Goal: Task Accomplishment & Management: Use online tool/utility

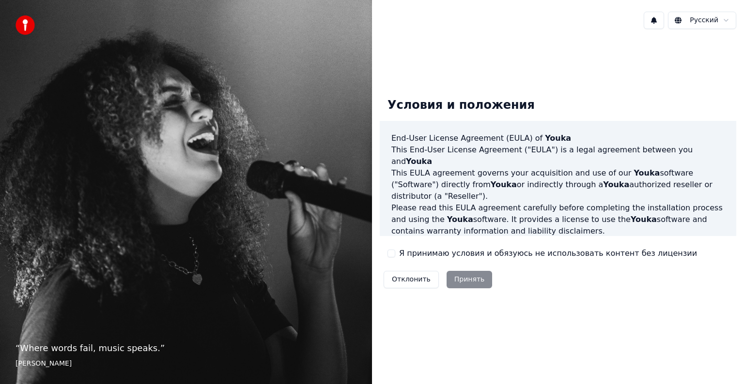
click at [386, 254] on div "Условия и положения End-User License Agreement ([PERSON_NAME]) of Youka This En…" at bounding box center [557, 191] width 356 height 202
click at [392, 256] on button "Я принимаю условия и обязуюсь не использовать контент без лицензии" at bounding box center [391, 254] width 8 height 8
click at [468, 280] on button "Принять" at bounding box center [469, 279] width 46 height 17
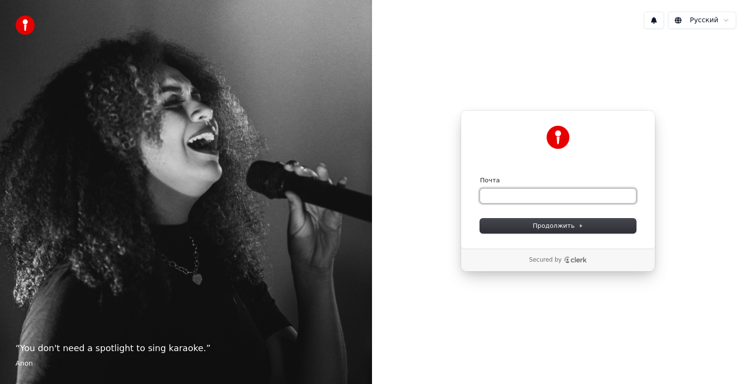
click at [491, 196] on input "Почта" at bounding box center [558, 196] width 156 height 15
click at [517, 226] on button "Продолжить" at bounding box center [558, 226] width 156 height 15
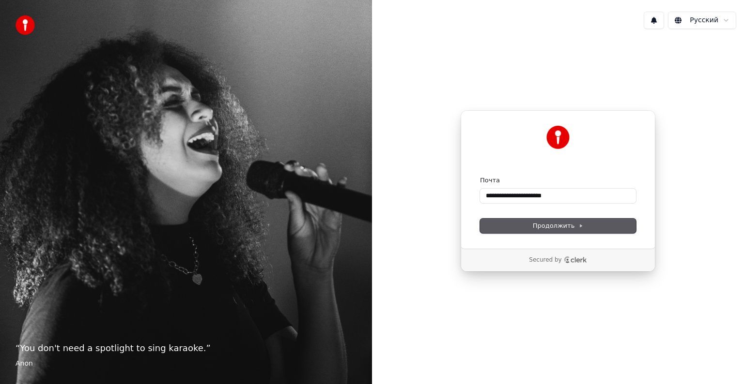
type input "**********"
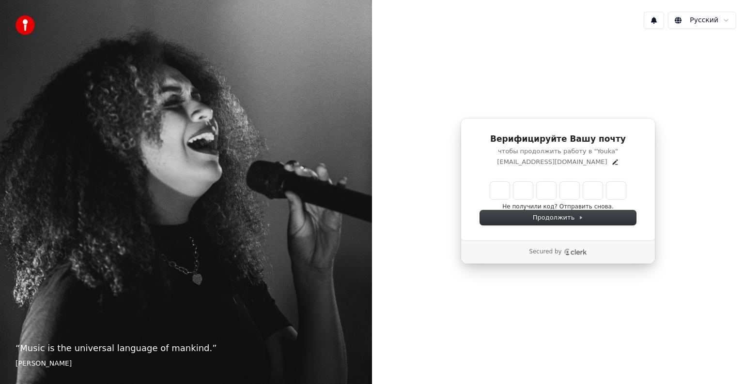
click at [500, 187] on input "Enter verification code" at bounding box center [558, 190] width 136 height 17
type input "******"
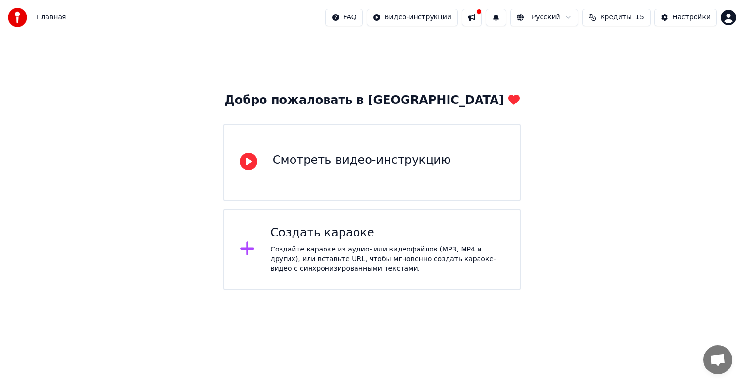
click at [403, 171] on div "Смотреть видео-инструкцию" at bounding box center [362, 162] width 178 height 19
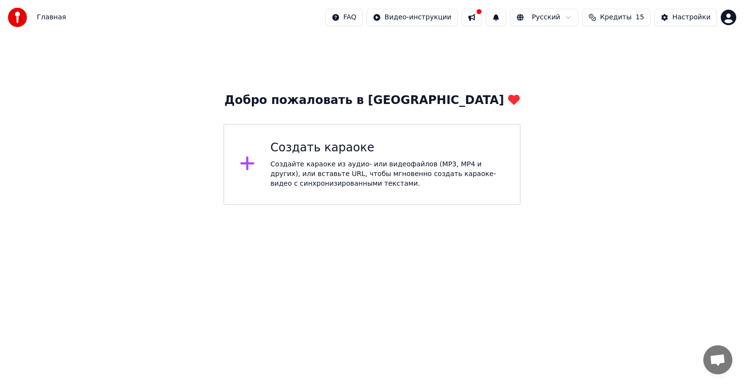
click at [248, 166] on icon at bounding box center [247, 164] width 14 height 14
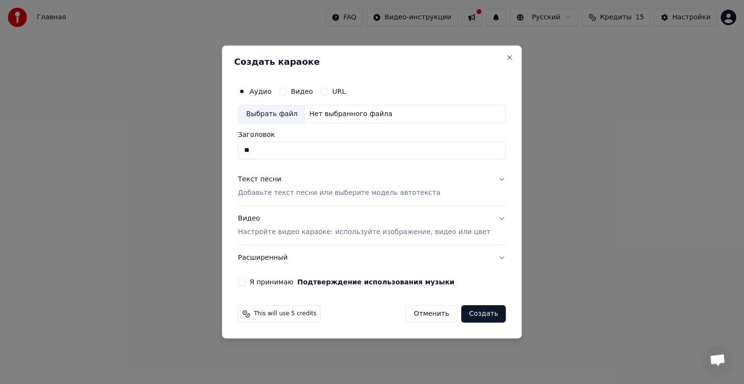
type input "*"
click at [286, 115] on div "Выбрать файл" at bounding box center [271, 114] width 67 height 17
type input "**********"
click at [332, 195] on p "Добавьте текст песни или выберите модель автотекста" at bounding box center [339, 193] width 202 height 10
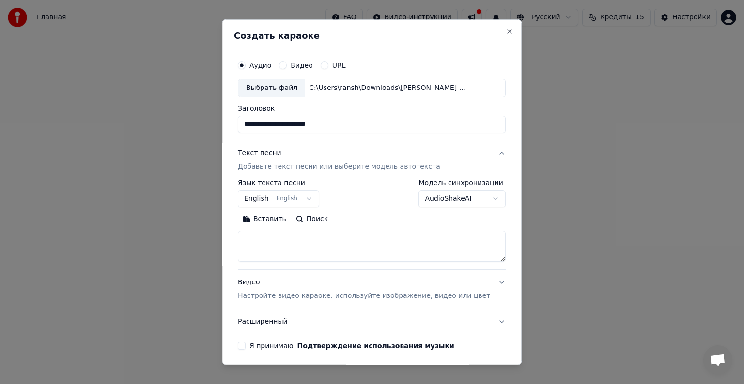
click at [311, 201] on button "English English" at bounding box center [278, 198] width 81 height 17
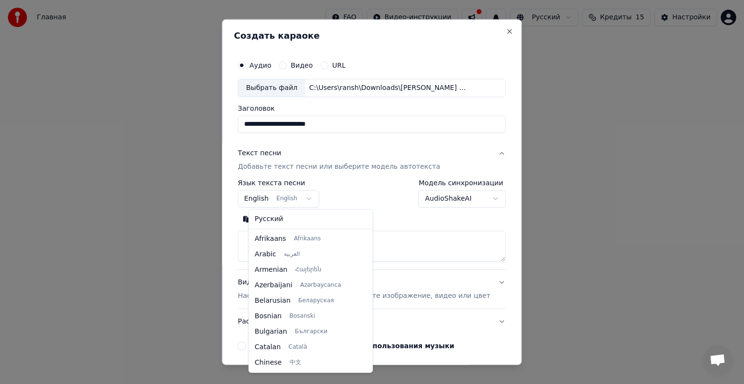
scroll to position [77, 0]
select select "**"
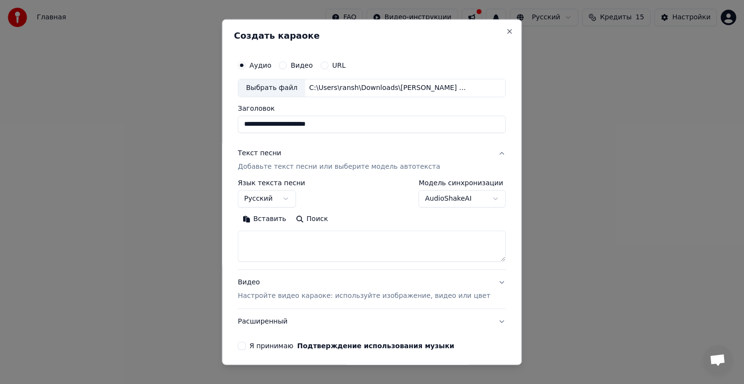
click at [290, 245] on textarea at bounding box center [372, 246] width 268 height 31
paste textarea "**********"
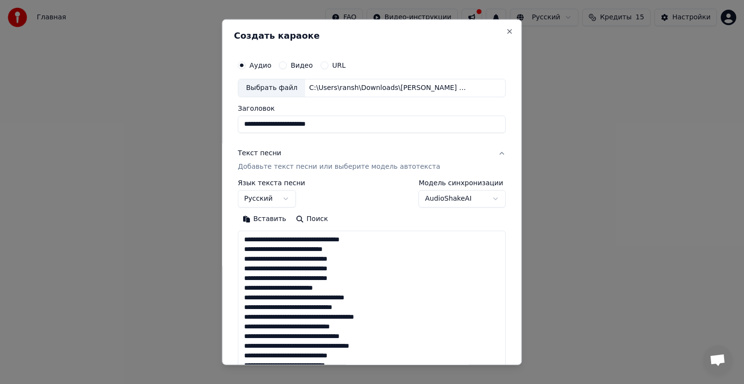
scroll to position [263, 0]
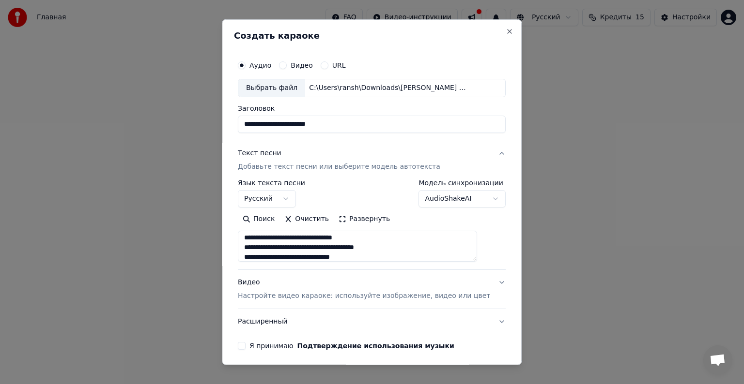
type textarea "**********"
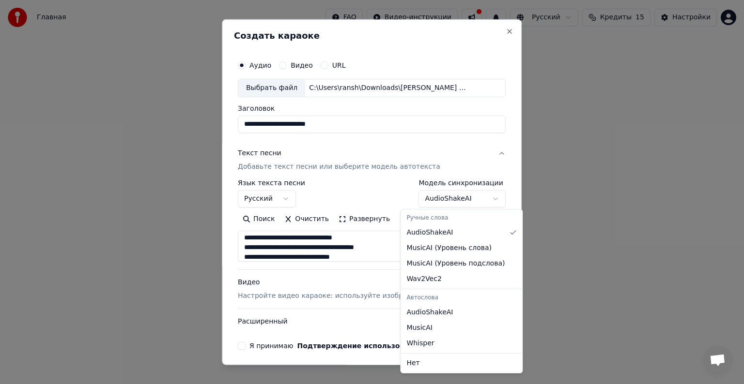
click at [467, 196] on body "**********" at bounding box center [372, 102] width 744 height 205
click at [471, 203] on body "**********" at bounding box center [372, 102] width 744 height 205
select select "**********"
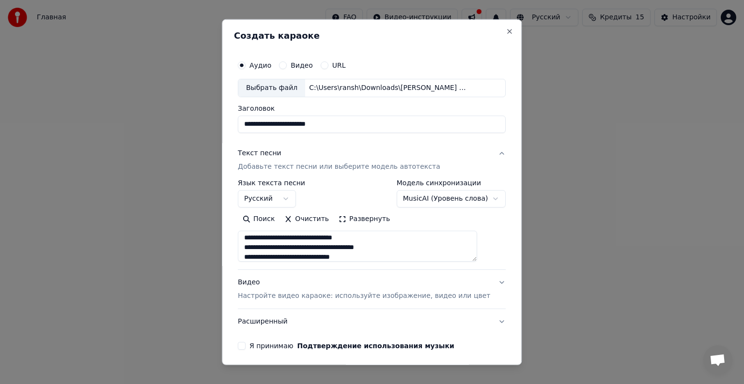
scroll to position [268, 0]
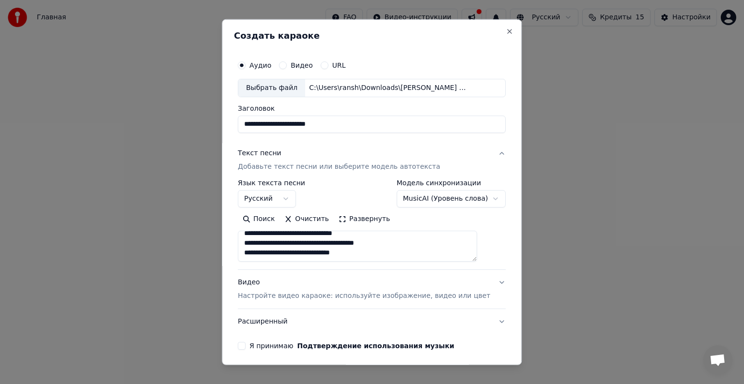
click at [422, 294] on p "Настройте видео караоке: используйте изображение, видео или цвет" at bounding box center [364, 296] width 252 height 10
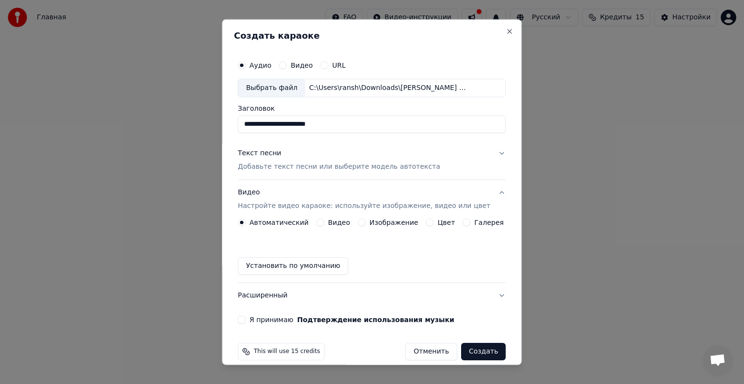
click at [364, 221] on div "Изображение" at bounding box center [388, 223] width 61 height 8
click at [358, 223] on button "Изображение" at bounding box center [362, 223] width 8 height 8
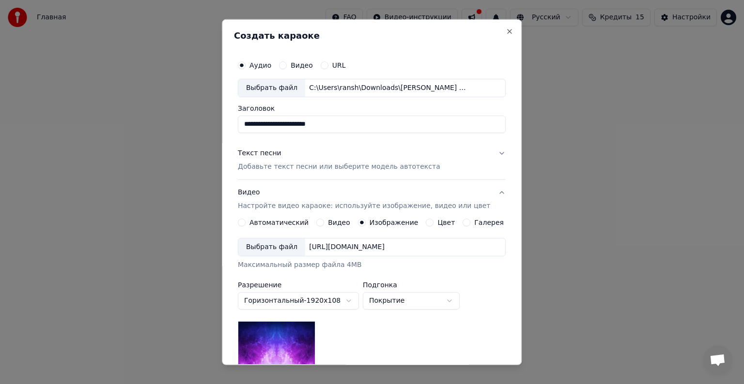
click at [268, 246] on div "Выбрать файл" at bounding box center [271, 247] width 67 height 17
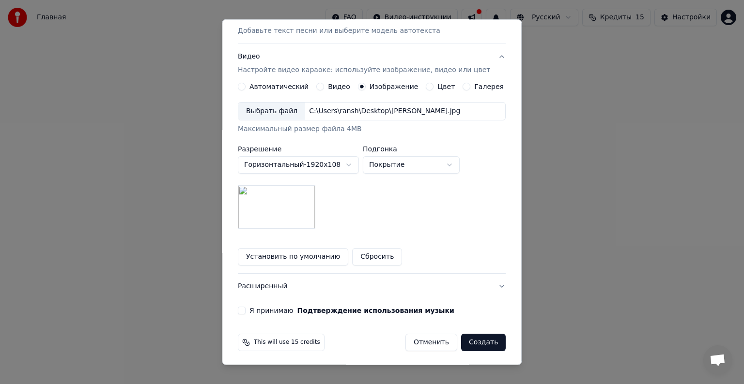
scroll to position [137, 0]
click at [424, 163] on body "**********" at bounding box center [372, 102] width 744 height 205
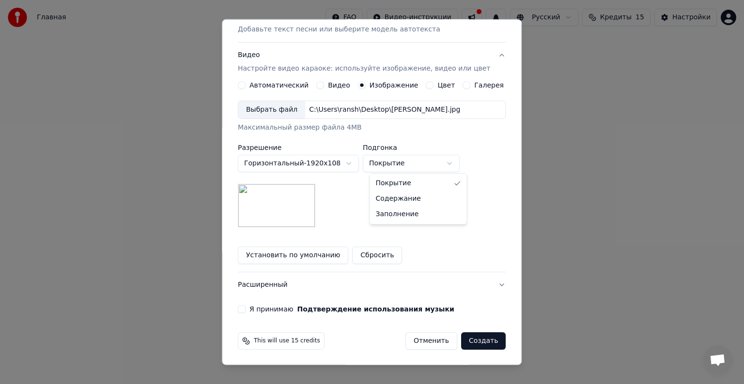
click at [494, 157] on body "**********" at bounding box center [372, 102] width 744 height 205
click at [487, 285] on button "Расширенный" at bounding box center [372, 285] width 268 height 25
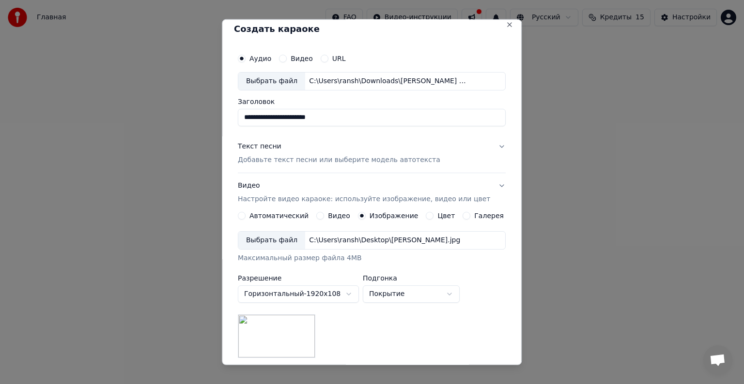
scroll to position [0, 0]
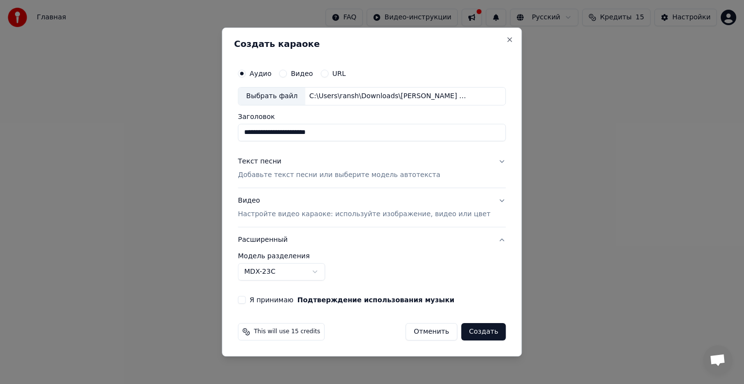
click at [489, 161] on button "Текст песни Добавьте текст песни или выберите модель автотекста" at bounding box center [372, 168] width 268 height 39
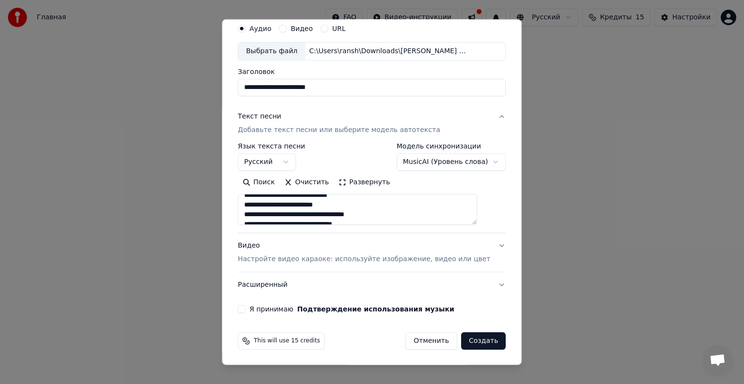
scroll to position [145, 0]
click at [487, 287] on h3 "Расширенный" at bounding box center [372, 285] width 268 height 25
click at [480, 283] on button "Расширенный" at bounding box center [372, 285] width 268 height 25
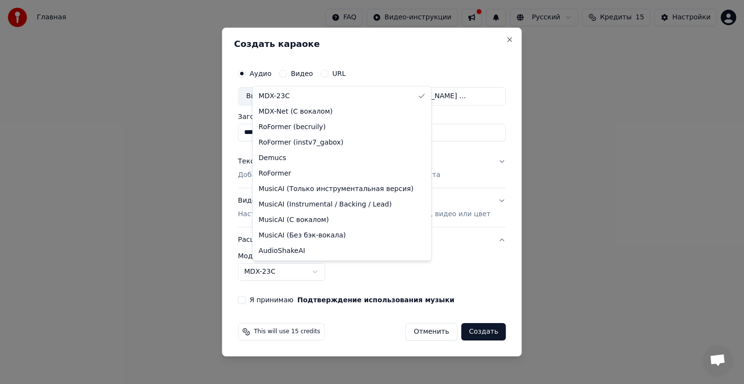
click at [329, 205] on body "**********" at bounding box center [372, 102] width 744 height 205
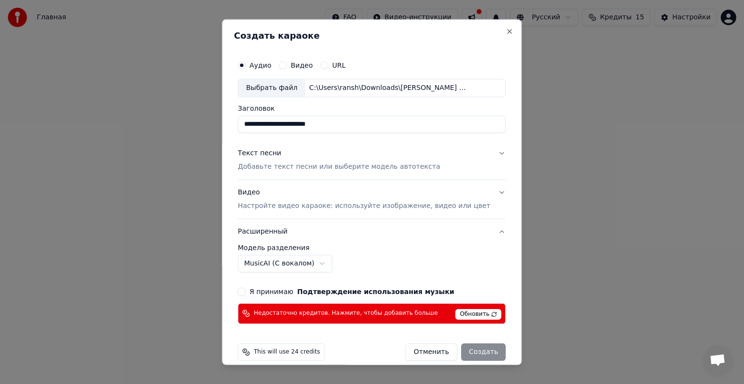
scroll to position [11, 0]
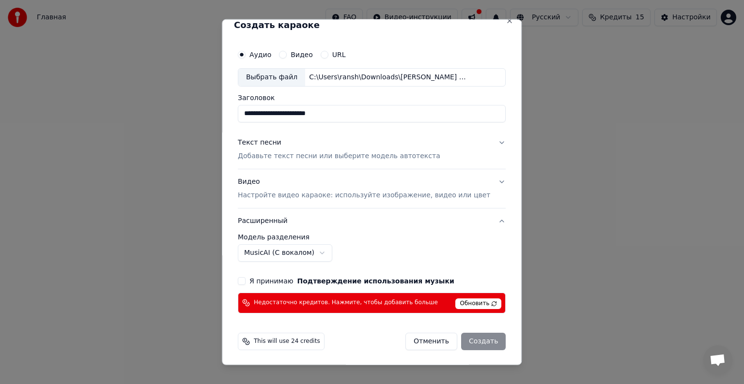
click at [318, 205] on body "**********" at bounding box center [372, 102] width 744 height 205
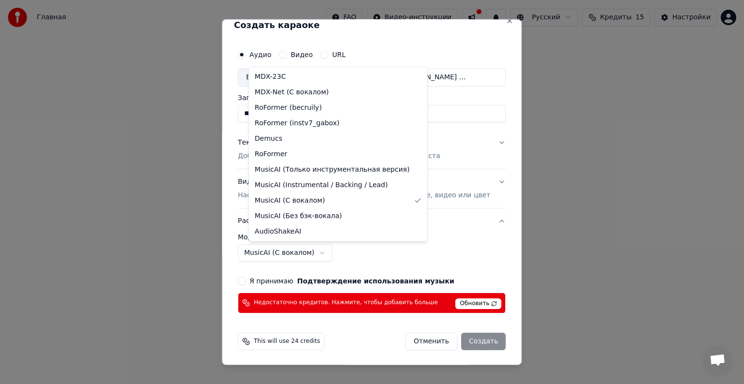
select select "******"
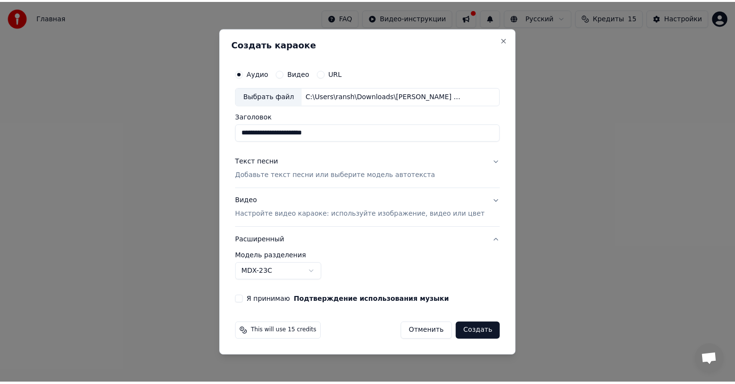
scroll to position [0, 0]
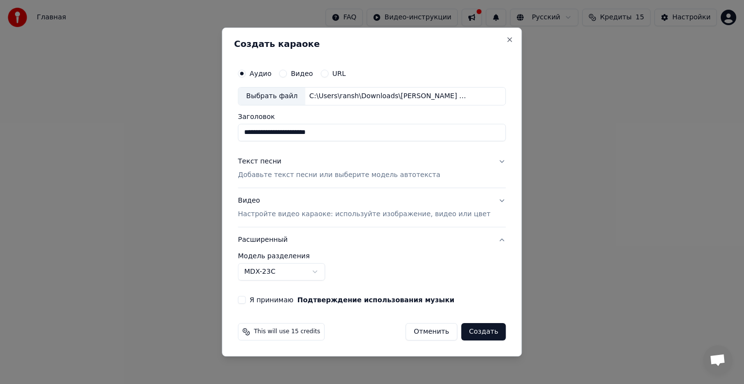
click at [245, 298] on button "Я принимаю Подтверждение использования музыки" at bounding box center [242, 300] width 8 height 8
click at [467, 330] on button "Создать" at bounding box center [483, 331] width 45 height 17
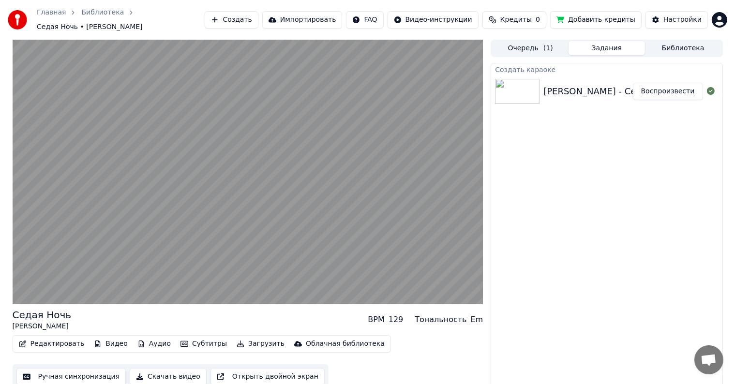
click at [538, 189] on div "Создать караоке Юрий Шатунов - Седая Ночь Воспроизвести" at bounding box center [607, 226] width 232 height 327
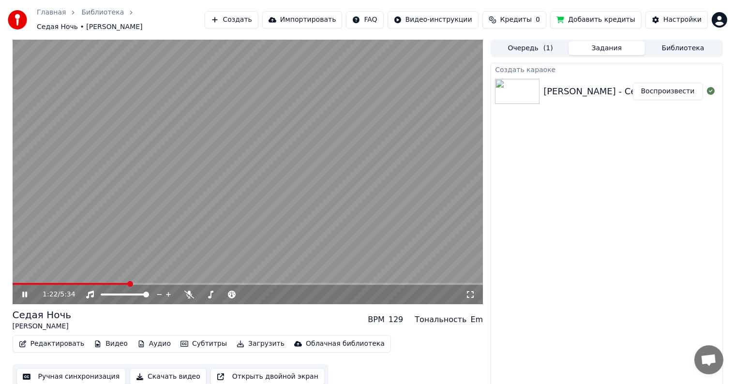
click at [27, 291] on icon at bounding box center [31, 295] width 23 height 8
click at [318, 11] on button "Импортировать" at bounding box center [302, 19] width 80 height 17
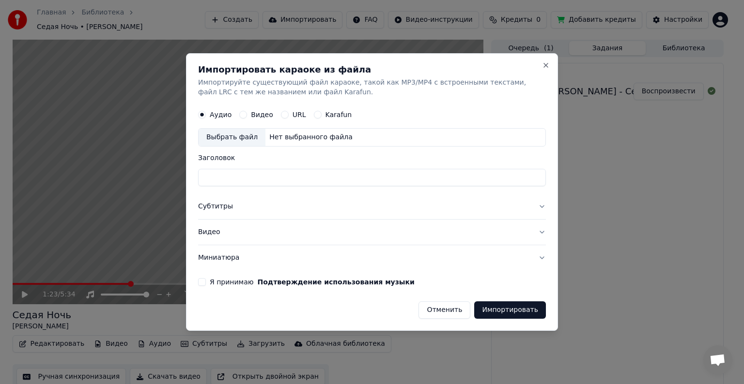
click at [246, 113] on div "Видео" at bounding box center [256, 115] width 34 height 8
click at [244, 115] on button "Видео" at bounding box center [243, 115] width 8 height 8
click at [546, 64] on button "Close" at bounding box center [546, 65] width 8 height 8
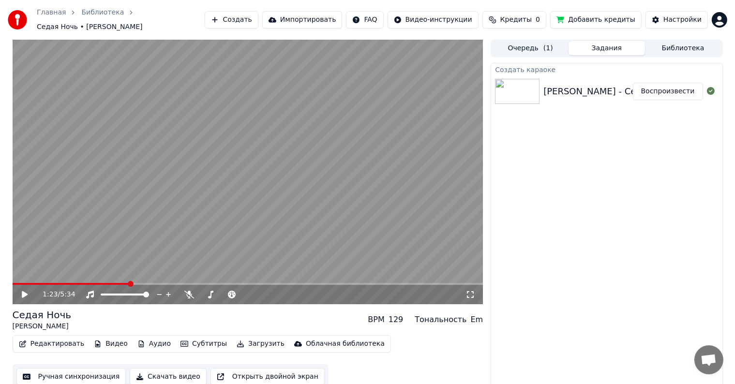
scroll to position [0, 0]
click at [240, 338] on button "Загрузить" at bounding box center [261, 344] width 56 height 14
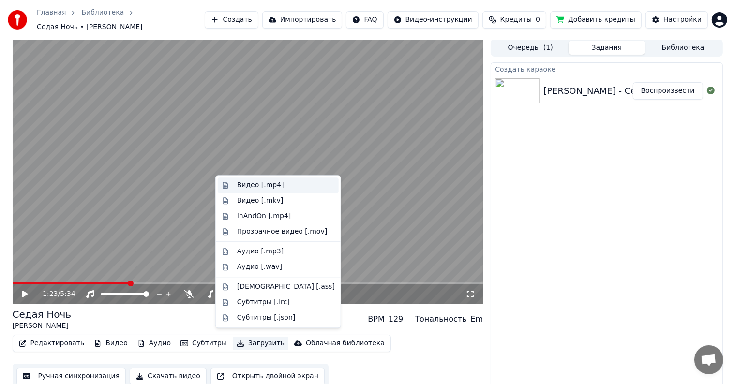
click at [250, 186] on div "Видео [.mp4]" at bounding box center [260, 186] width 47 height 10
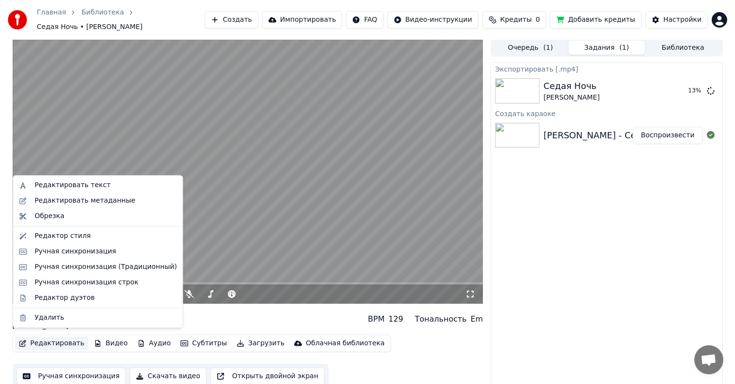
click at [50, 340] on button "Редактировать" at bounding box center [52, 344] width 74 height 14
click at [66, 238] on div "Редактор стиля" at bounding box center [62, 236] width 56 height 10
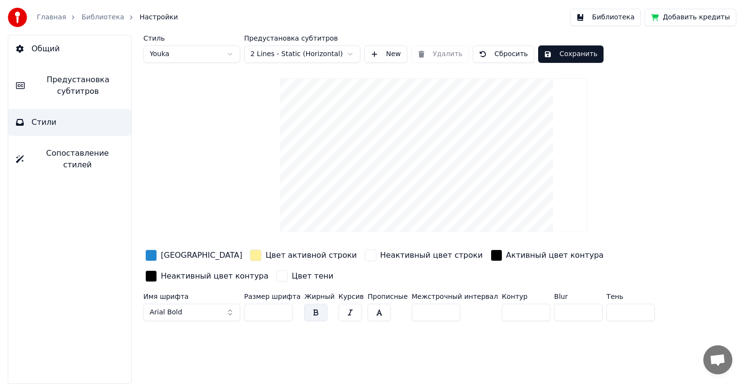
click at [451, 192] on video at bounding box center [433, 155] width 306 height 154
click at [250, 256] on div "button" at bounding box center [256, 256] width 12 height 12
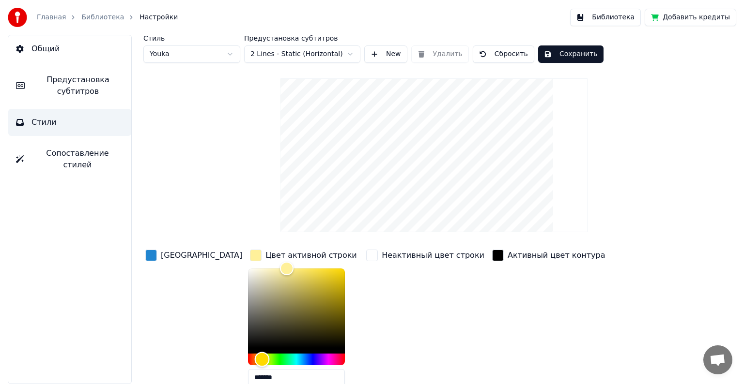
click at [260, 358] on div "Hue" at bounding box center [296, 360] width 97 height 12
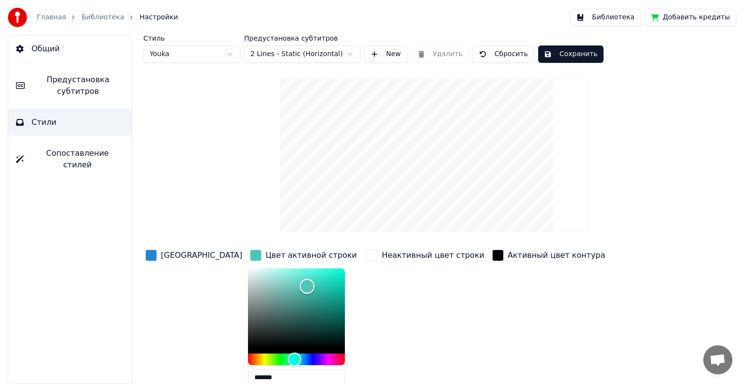
click at [273, 286] on div "Color" at bounding box center [296, 308] width 97 height 79
type input "*******"
click at [292, 273] on div "Color" at bounding box center [296, 308] width 97 height 79
click at [149, 254] on div "button" at bounding box center [151, 256] width 12 height 12
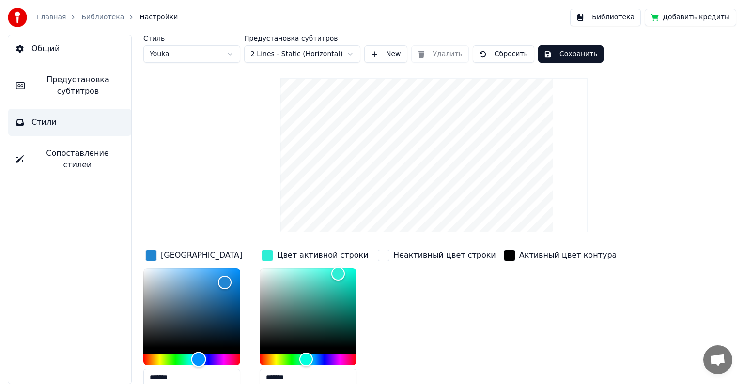
type input "*******"
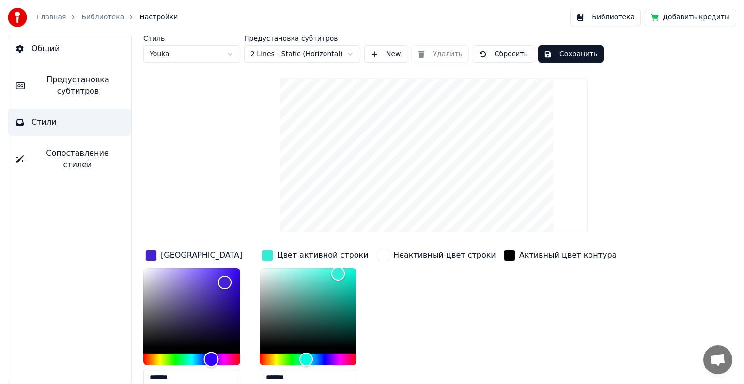
click at [211, 357] on div "Hue" at bounding box center [191, 360] width 97 height 12
click at [349, 325] on div "Color" at bounding box center [307, 308] width 97 height 79
click at [353, 329] on div "Color" at bounding box center [348, 326] width 15 height 15
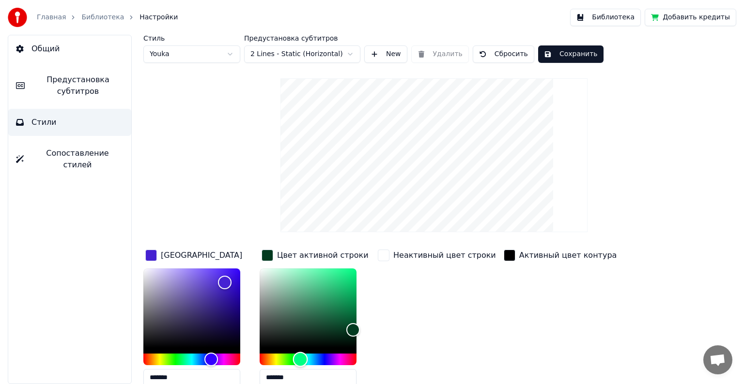
click at [300, 360] on div "Hue" at bounding box center [300, 359] width 15 height 15
click at [351, 318] on div "Color" at bounding box center [307, 308] width 97 height 79
click at [427, 301] on div "Неактивный цвет строки" at bounding box center [437, 321] width 122 height 147
type input "*******"
click at [349, 282] on div "Color" at bounding box center [307, 308] width 97 height 79
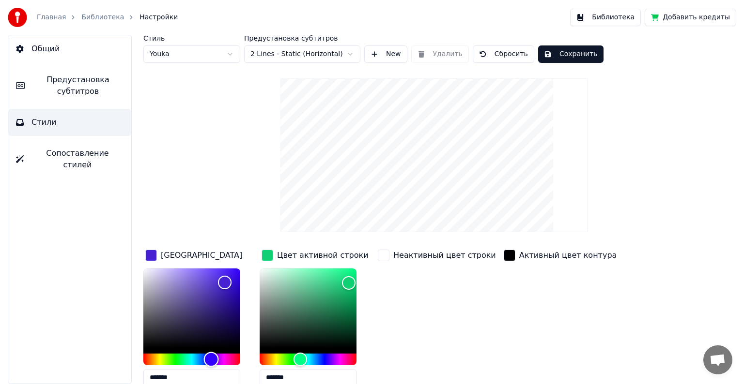
click at [186, 358] on div "Hue" at bounding box center [191, 360] width 97 height 12
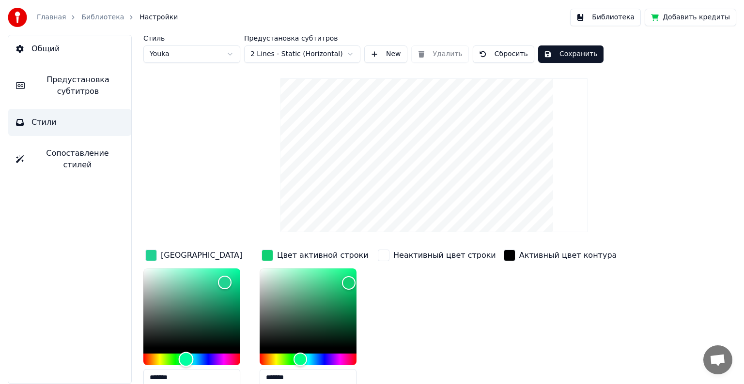
click at [194, 357] on div "Hue" at bounding box center [191, 360] width 97 height 12
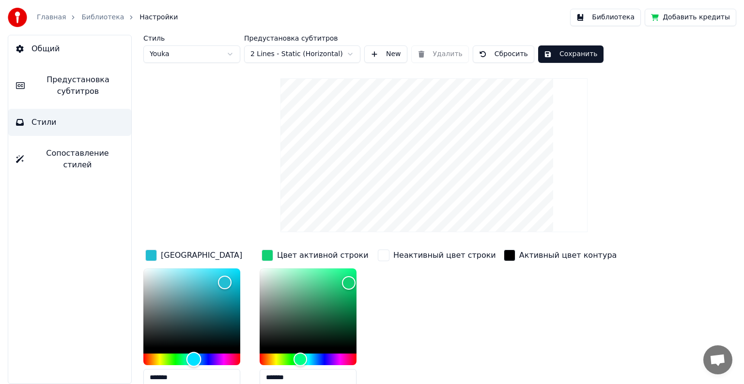
click at [201, 358] on div "Hue" at bounding box center [193, 359] width 15 height 15
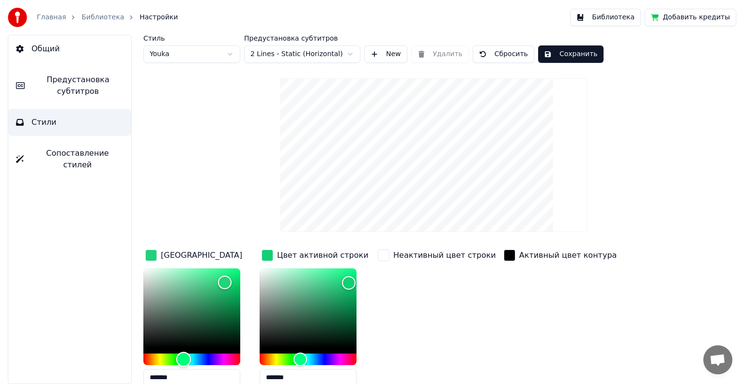
click at [183, 359] on div "Hue" at bounding box center [191, 360] width 97 height 12
click at [235, 319] on div "Color" at bounding box center [191, 308] width 97 height 79
click at [236, 306] on div "Color" at bounding box center [191, 308] width 97 height 79
type input "*******"
click at [237, 287] on div "Color" at bounding box center [191, 308] width 97 height 79
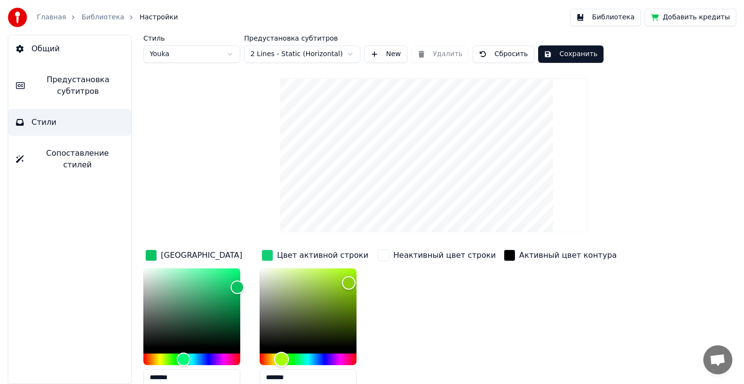
click at [281, 358] on div "Hue" at bounding box center [307, 360] width 97 height 12
click at [337, 273] on div "Color" at bounding box center [307, 308] width 97 height 79
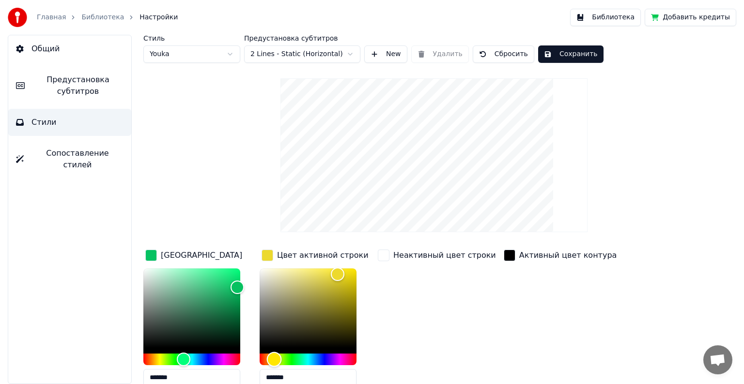
click at [274, 355] on div "Hue" at bounding box center [307, 360] width 97 height 12
type input "*******"
click at [323, 275] on div "Color" at bounding box center [307, 308] width 97 height 79
click at [423, 312] on div "Неактивный цвет строки" at bounding box center [437, 321] width 122 height 147
click at [547, 55] on button "Сохранить" at bounding box center [570, 54] width 65 height 17
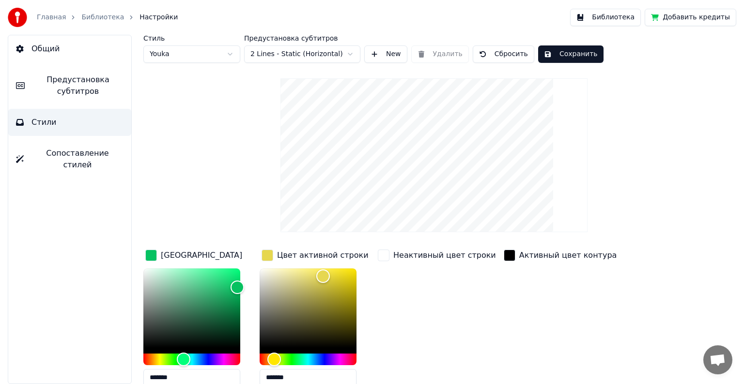
click at [47, 17] on link "Главная" at bounding box center [51, 18] width 29 height 10
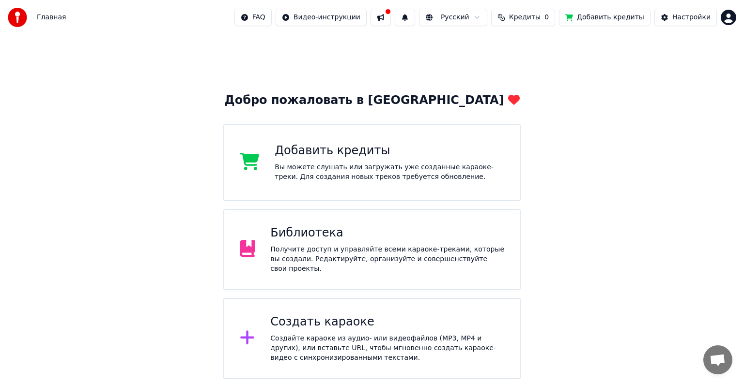
click at [355, 21] on html "Главная FAQ Видео-инструкции Русский Кредиты 0 Добавить кредиты Настройки Добро…" at bounding box center [372, 189] width 744 height 379
click at [399, 15] on html "Главная FAQ Видео-инструкции Русский Кредиты 0 Добавить кредиты Настройки Добро…" at bounding box center [372, 189] width 744 height 379
click at [391, 19] on button at bounding box center [380, 17] width 20 height 17
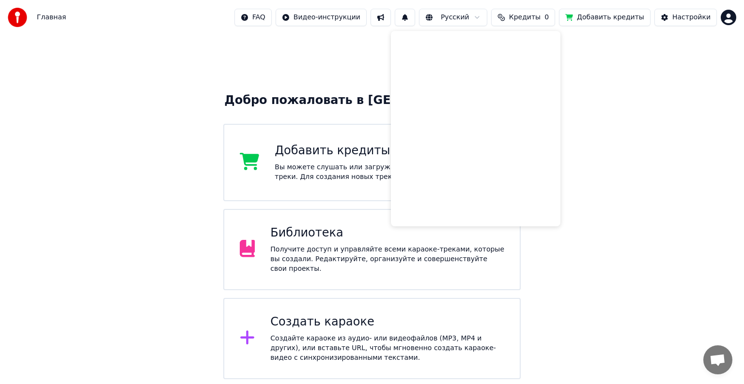
click at [46, 15] on span "Главная" at bounding box center [51, 18] width 29 height 10
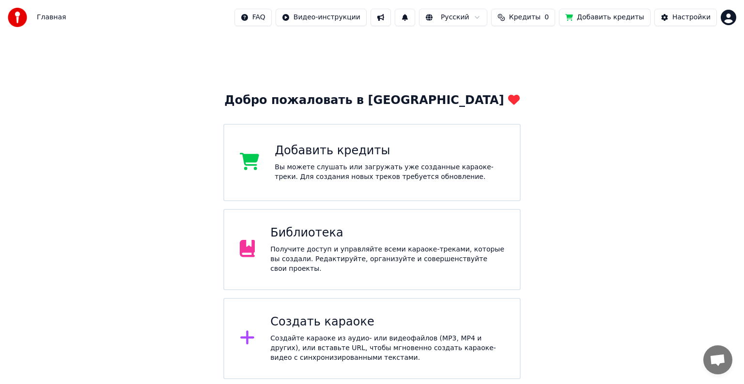
click at [15, 17] on img at bounding box center [17, 17] width 19 height 19
click at [367, 335] on div "Создайте караоке из аудио- или видеофайлов (MP3, MP4 и других), или вставьте UR…" at bounding box center [387, 348] width 234 height 29
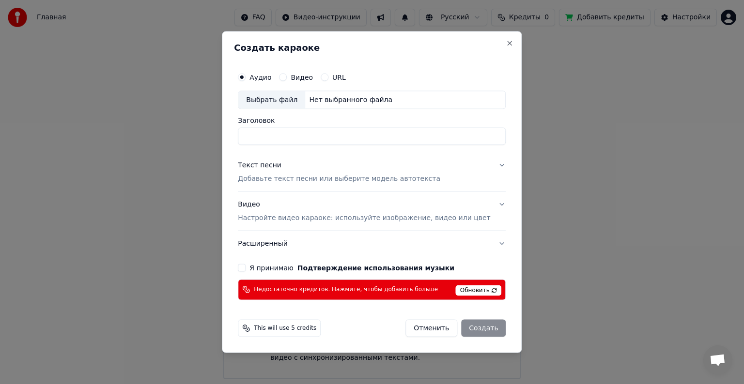
drag, startPoint x: 496, startPoint y: 37, endPoint x: 493, endPoint y: 43, distance: 6.7
click at [496, 37] on div "Создать караоке Аудио Видео URL Выбрать файл Нет выбранного файла Заголовок Тек…" at bounding box center [372, 192] width 300 height 322
click at [506, 46] on button "Close" at bounding box center [510, 44] width 8 height 8
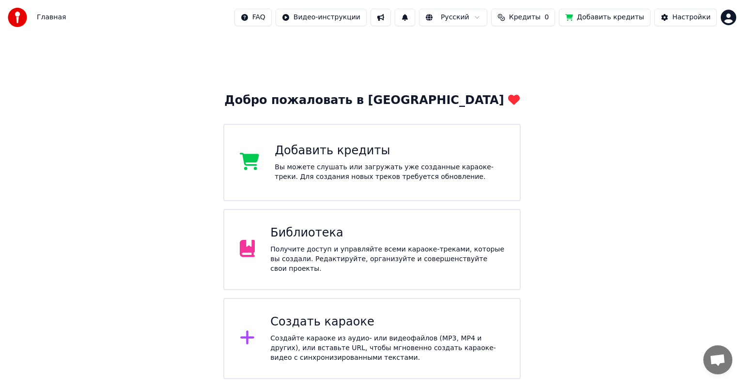
click at [539, 14] on span "Кредиты" at bounding box center [524, 18] width 31 height 10
click at [523, 45] on th "Остаток" at bounding box center [516, 45] width 37 height 19
click at [559, 46] on th "Срок действия (дней)" at bounding box center [578, 45] width 86 height 19
click at [518, 49] on th "Остаток" at bounding box center [516, 45] width 37 height 19
drag, startPoint x: 482, startPoint y: 45, endPoint x: 491, endPoint y: 55, distance: 14.4
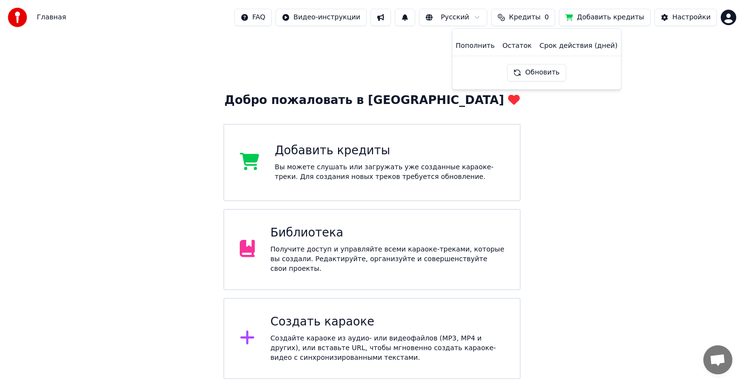
click at [481, 45] on th "Пополнить" at bounding box center [475, 45] width 46 height 19
click at [592, 173] on div "Добро пожаловать в Youka Добавить кредиты Вы можете слушать или загружать уже с…" at bounding box center [372, 207] width 744 height 345
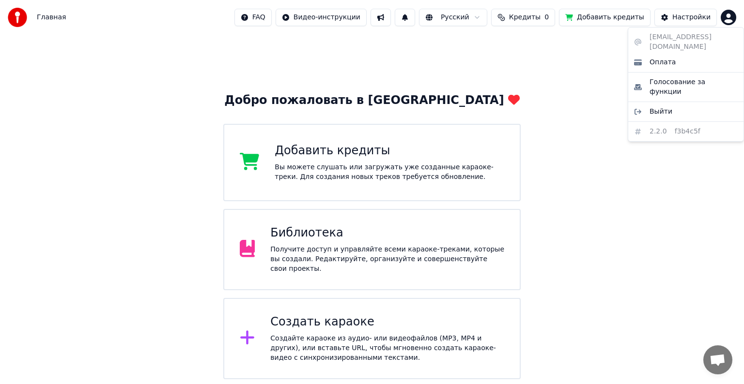
click at [726, 17] on html "Главная FAQ Видео-инструкции Русский Кредиты 0 Добавить кредиты Настройки Добро…" at bounding box center [372, 189] width 744 height 379
click at [605, 232] on html "Главная FAQ Видео-инструкции Русский Кредиты 0 Добавить кредиты Настройки Добро…" at bounding box center [372, 189] width 744 height 379
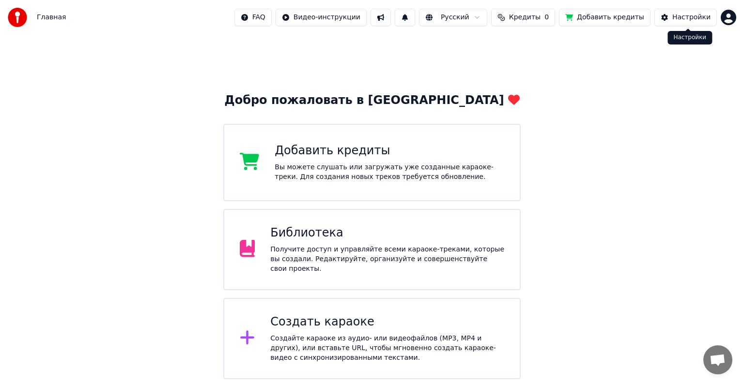
click at [681, 24] on button "Настройки" at bounding box center [685, 17] width 62 height 17
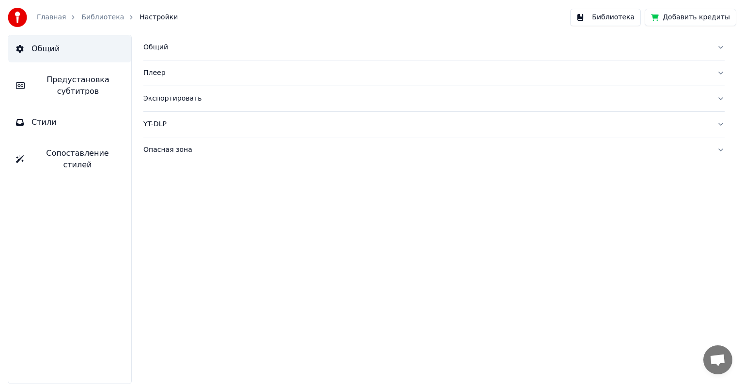
click at [196, 101] on div "Экспортировать" at bounding box center [425, 99] width 565 height 10
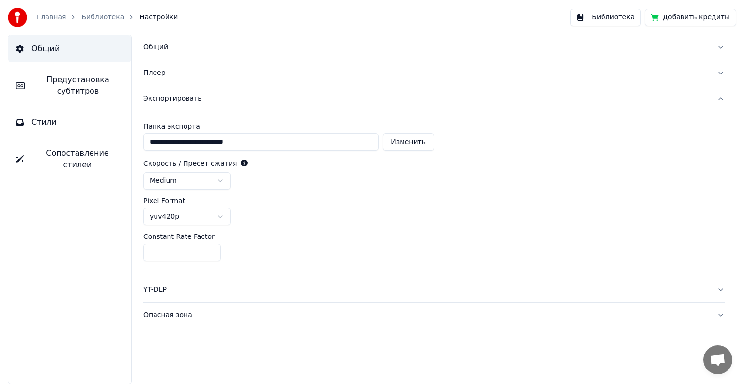
click at [184, 45] on div "Общий" at bounding box center [425, 48] width 565 height 10
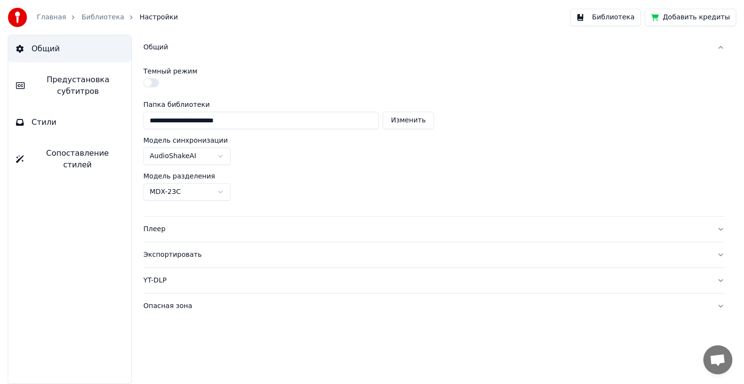
click at [103, 15] on link "Библиотека" at bounding box center [102, 18] width 43 height 10
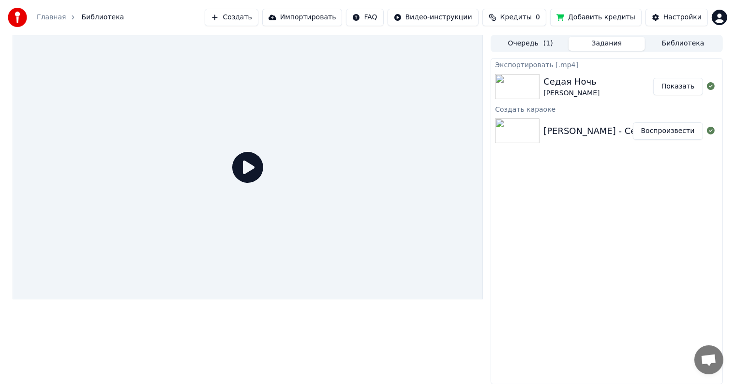
click at [664, 84] on button "Показать" at bounding box center [678, 86] width 50 height 17
click at [600, 251] on div "Экспортировать [.mp4] Седая Ночь Юрий Шатунов Показать Создать караоке Юрий Шат…" at bounding box center [607, 221] width 232 height 327
